Goal: Find specific page/section: Find specific page/section

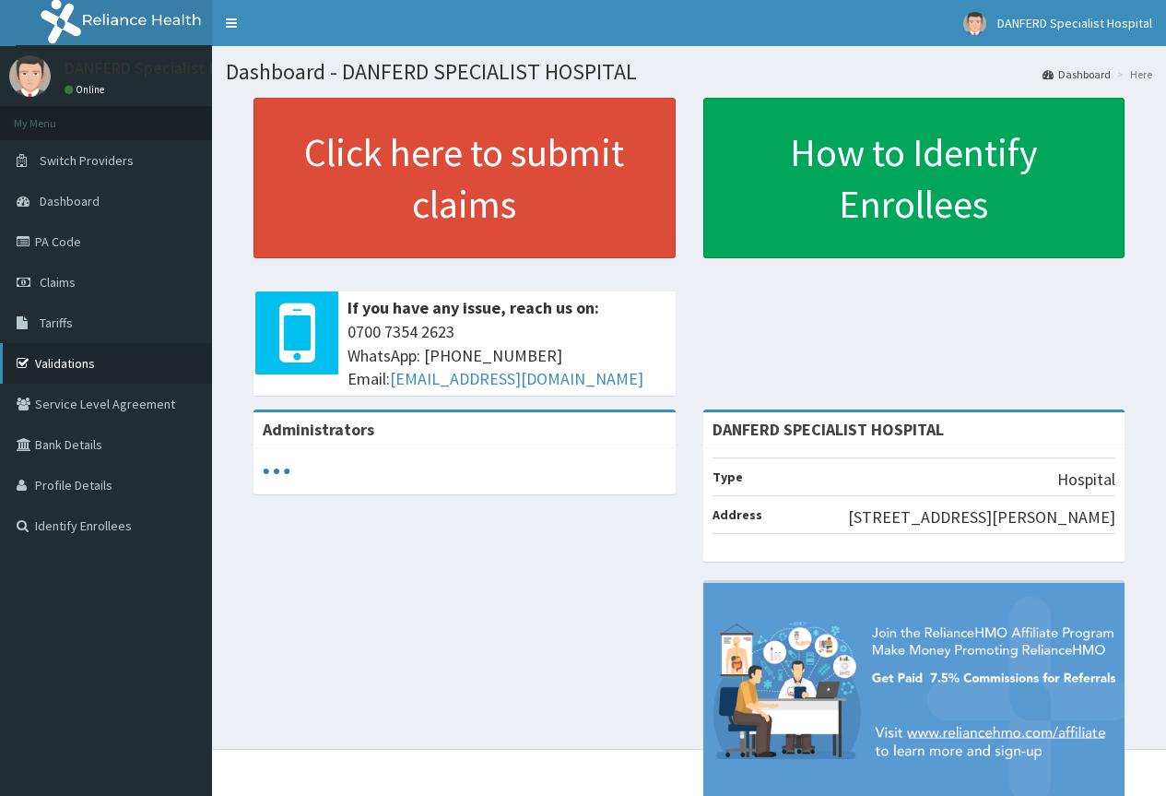
click at [68, 359] on link "Validations" at bounding box center [106, 363] width 212 height 41
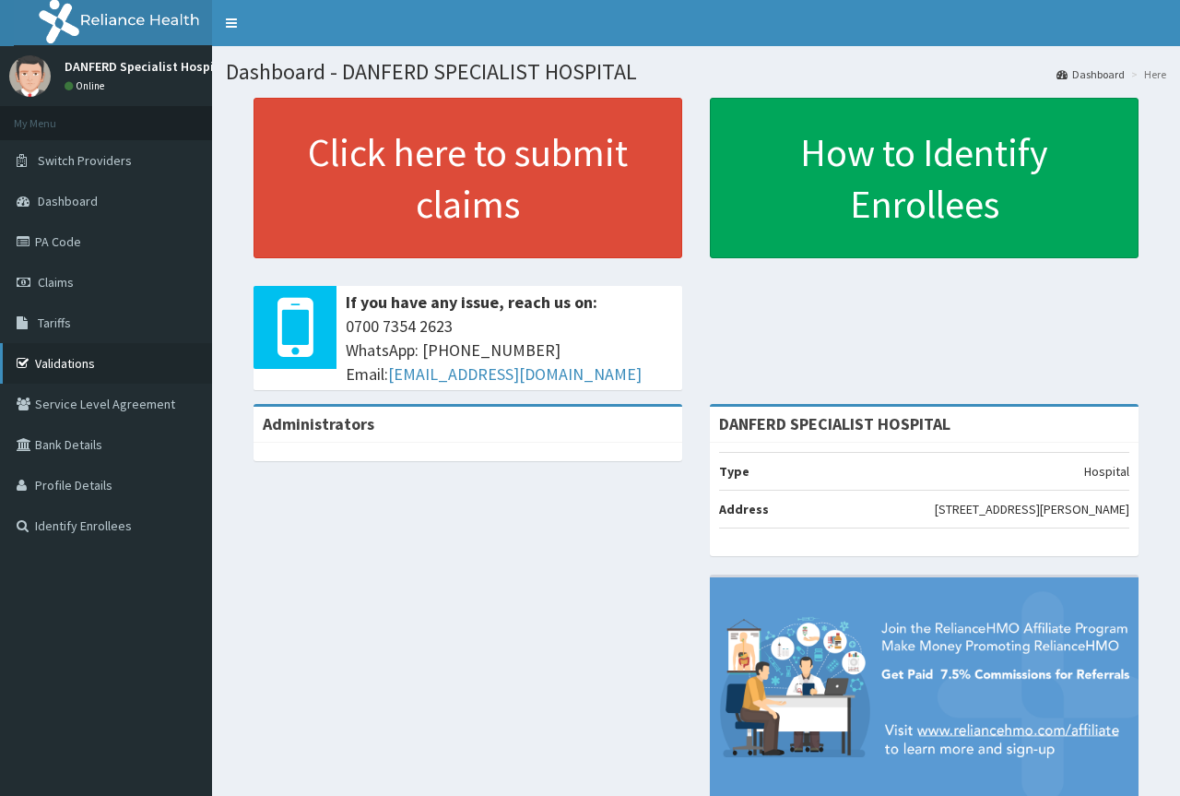
click at [48, 355] on link "Validations" at bounding box center [106, 363] width 212 height 41
